Goal: Transaction & Acquisition: Subscribe to service/newsletter

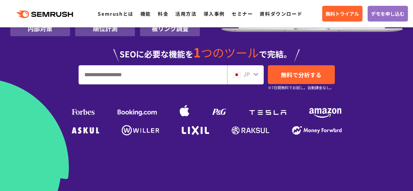
scroll to position [171, 0]
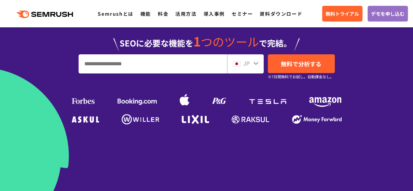
click at [150, 63] on input "URL、キーワードを入力してください" at bounding box center [153, 64] width 148 height 18
type input "*"
type input "**"
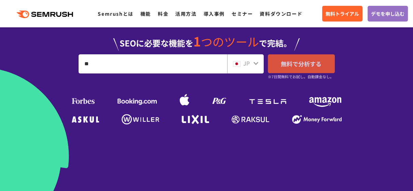
click at [290, 64] on span "無料で分析する" at bounding box center [301, 64] width 41 height 9
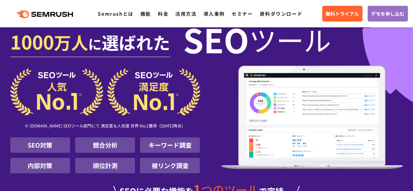
scroll to position [34, 0]
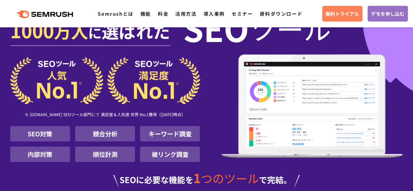
click at [340, 12] on span "無料トライアル" at bounding box center [343, 14] width 34 height 8
